Goal: Information Seeking & Learning: Learn about a topic

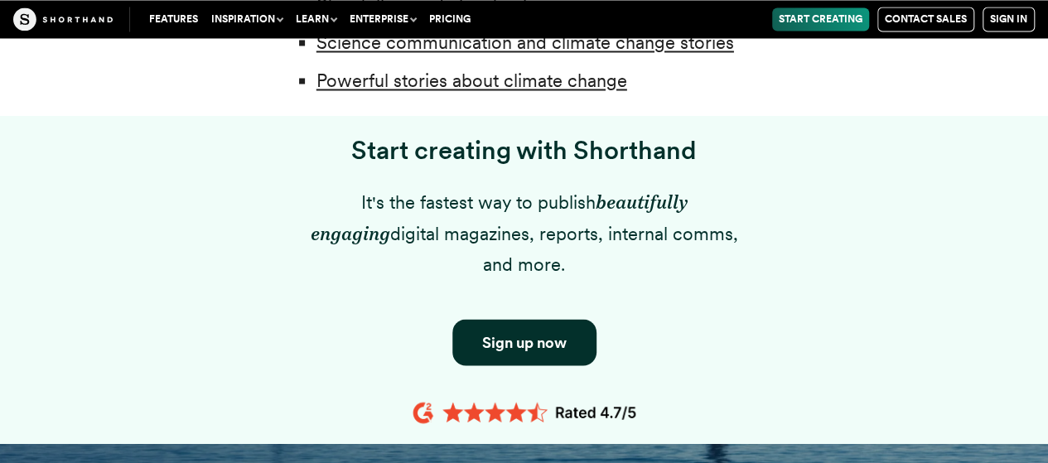
scroll to position [1243, 0]
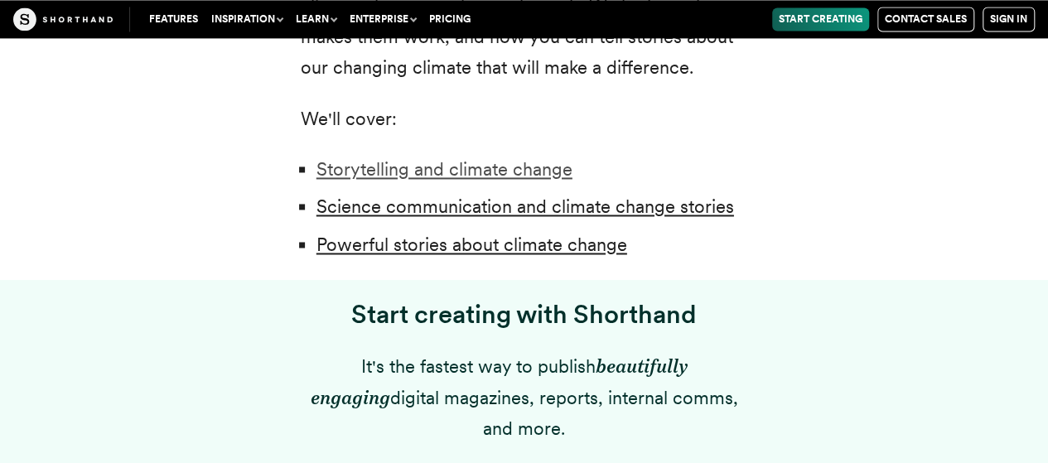
click at [510, 170] on link "Storytelling and climate change" at bounding box center [445, 169] width 256 height 22
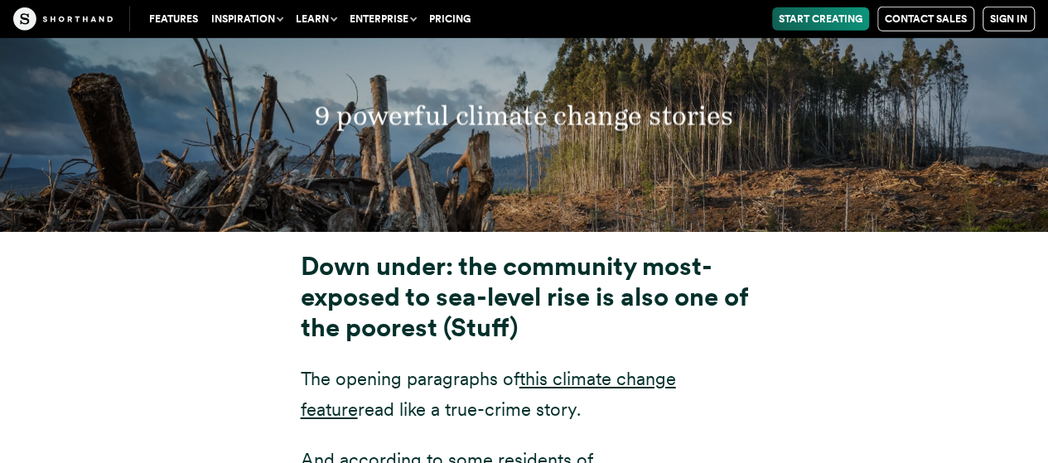
scroll to position [5927, 0]
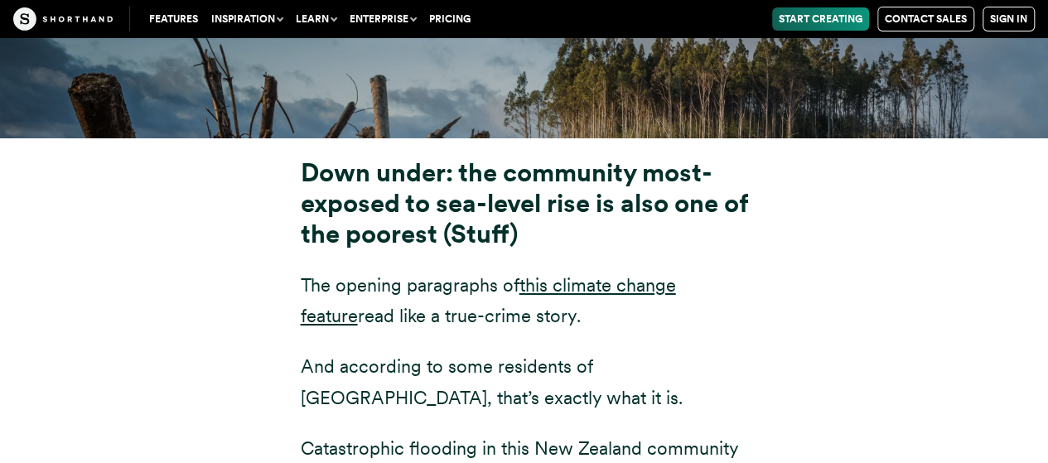
click at [465, 157] on strong "Down under: the community most-exposed to sea-level rise is also one of the poo…" at bounding box center [524, 203] width 447 height 92
click at [667, 274] on link "this climate change feature" at bounding box center [488, 300] width 375 height 52
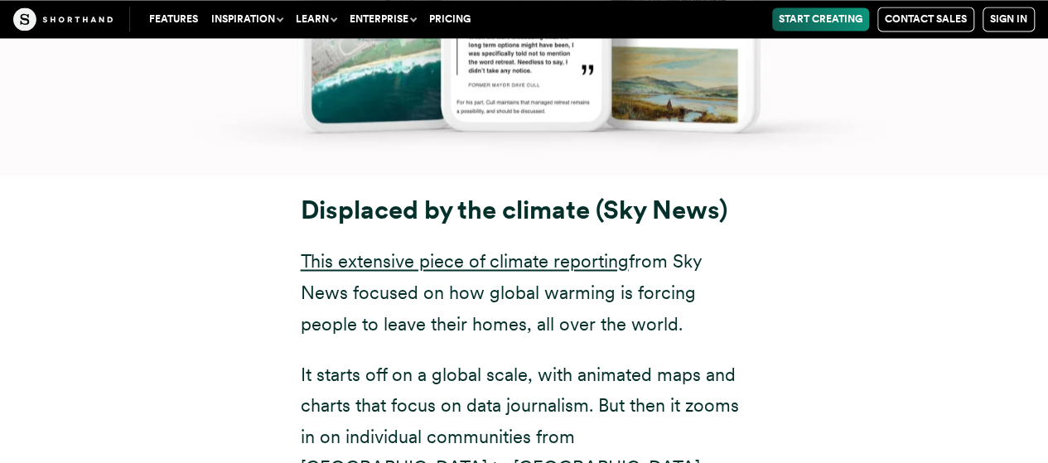
scroll to position [7585, 0]
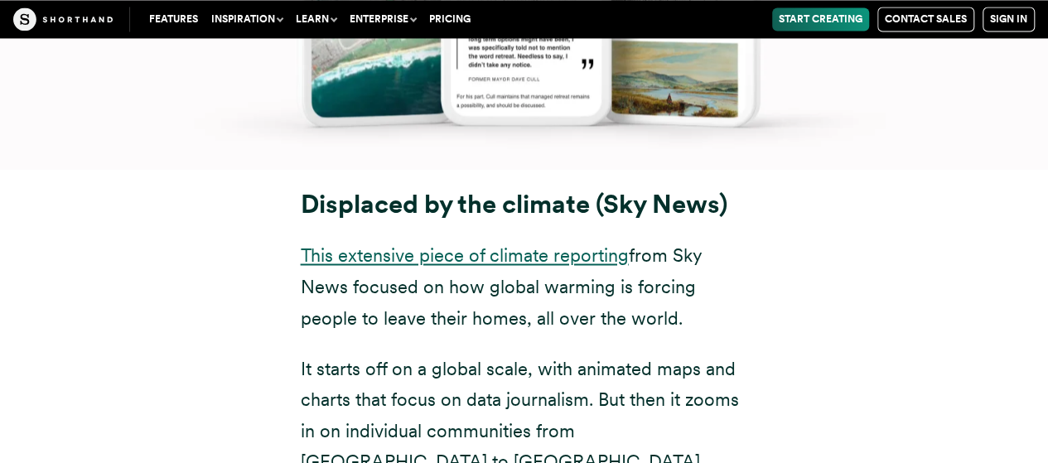
click at [510, 244] on link "This extensive piece of climate reporting" at bounding box center [465, 255] width 328 height 22
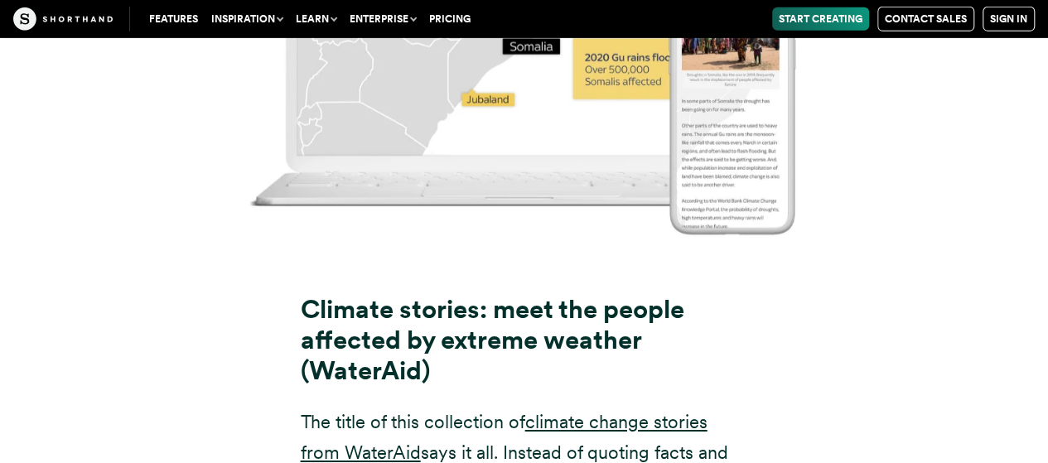
scroll to position [8993, 0]
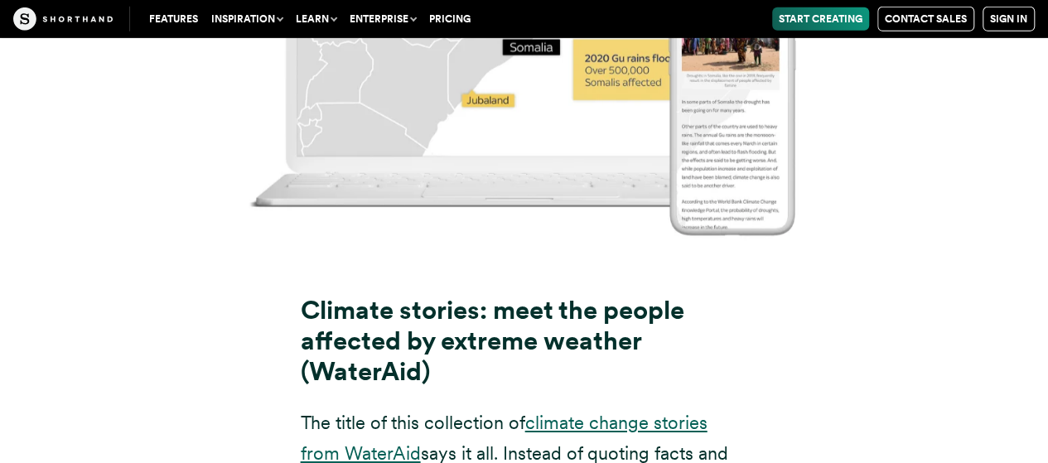
click at [692, 412] on link "climate change stories from WaterAid" at bounding box center [504, 438] width 407 height 52
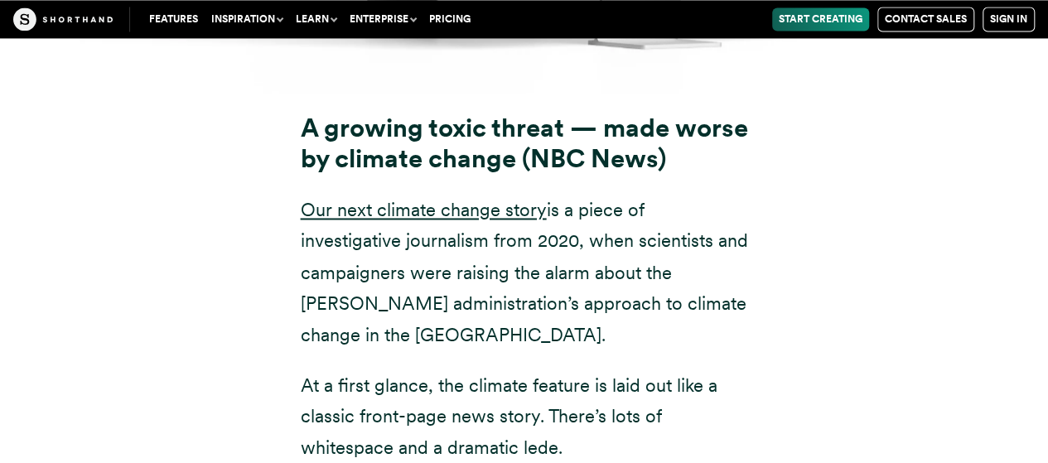
scroll to position [10568, 0]
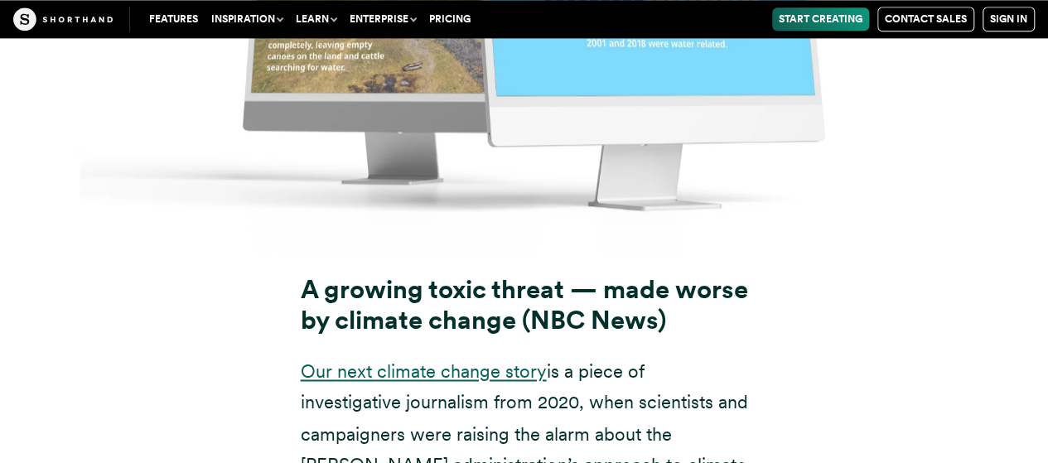
click at [499, 360] on link "Our next climate change story" at bounding box center [424, 371] width 246 height 22
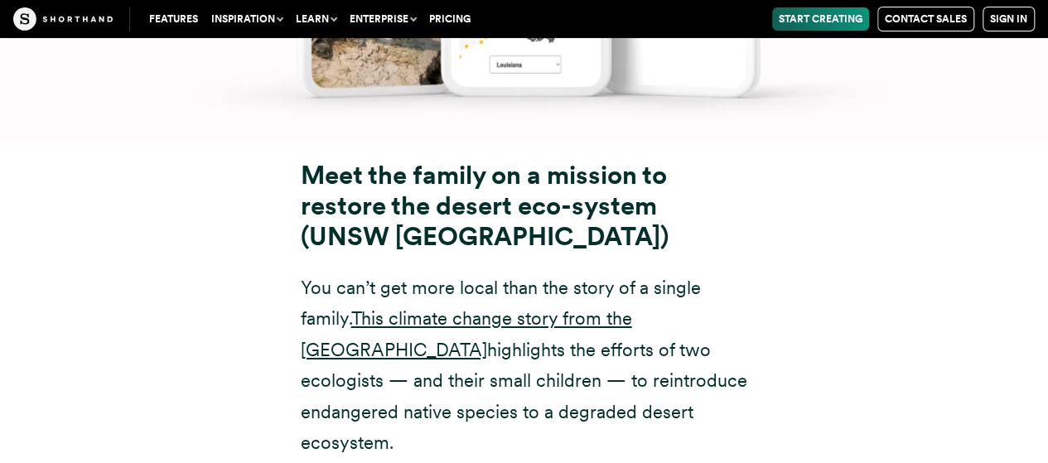
scroll to position [12308, 0]
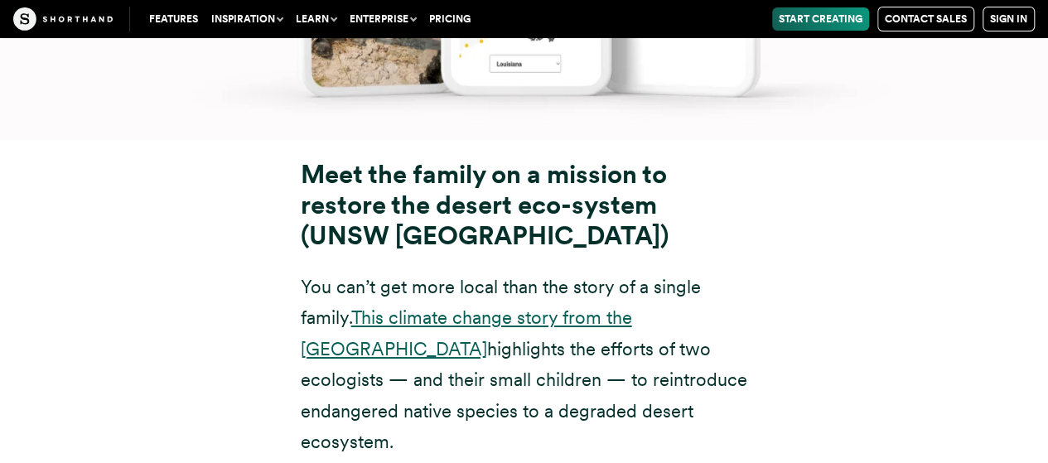
click at [588, 307] on link "This climate change story from the [GEOGRAPHIC_DATA]" at bounding box center [466, 333] width 331 height 52
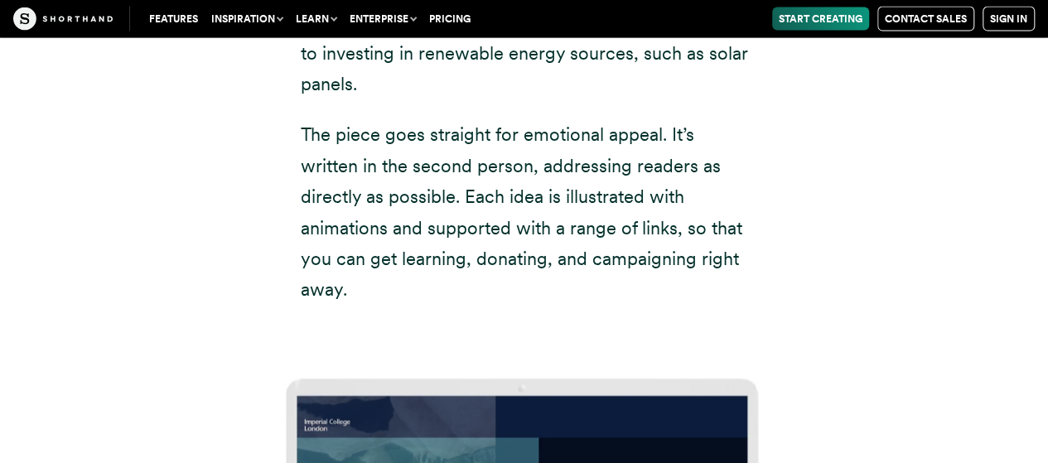
scroll to position [18108, 0]
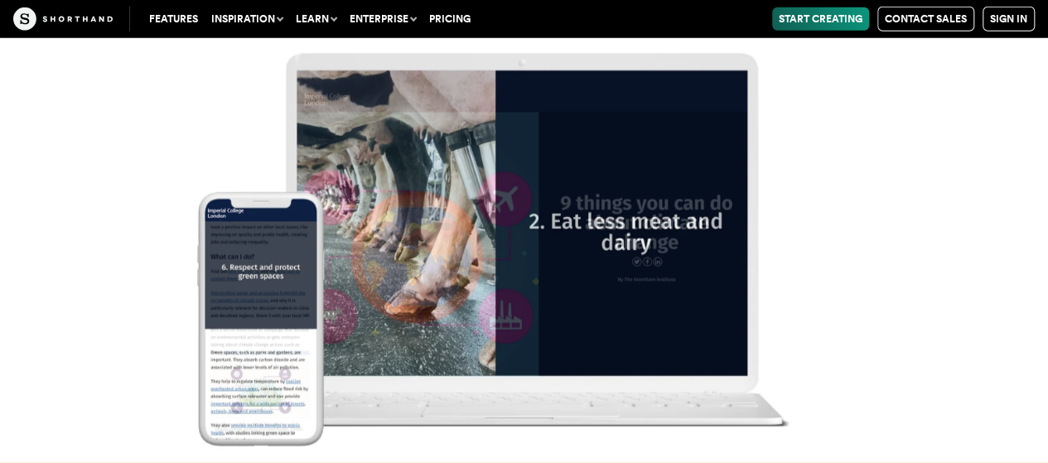
drag, startPoint x: 230, startPoint y: 289, endPoint x: 120, endPoint y: 191, distance: 146.7
click at [120, 191] on img at bounding box center [524, 231] width 1048 height 463
